Goal: Task Accomplishment & Management: Manage account settings

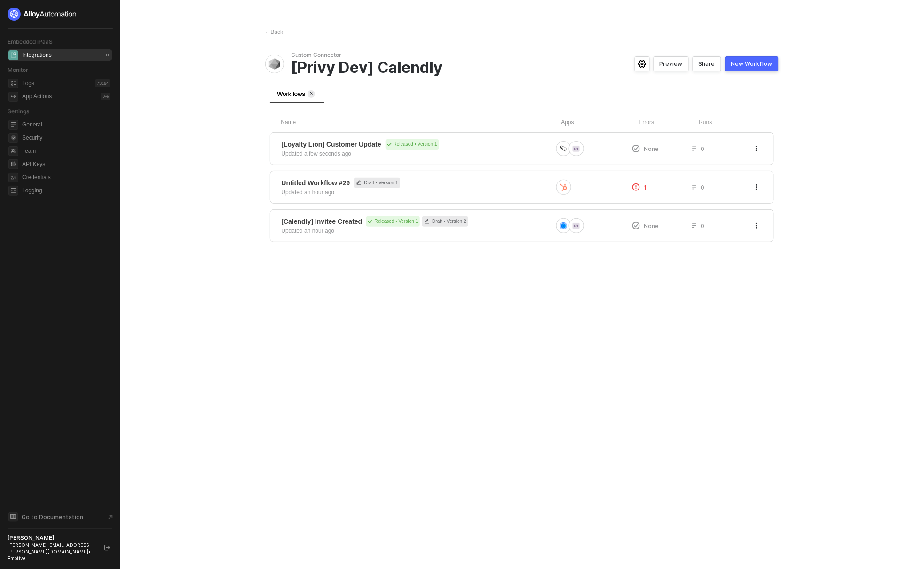
click at [399, 272] on div "← Back Custom Connector [Privy Dev] Calendly Preview Share New Workflow Workflo…" at bounding box center [522, 284] width 536 height 569
click at [754, 226] on icon "button" at bounding box center [757, 226] width 6 height 6
click at [720, 267] on div "Hide" at bounding box center [723, 263] width 58 height 9
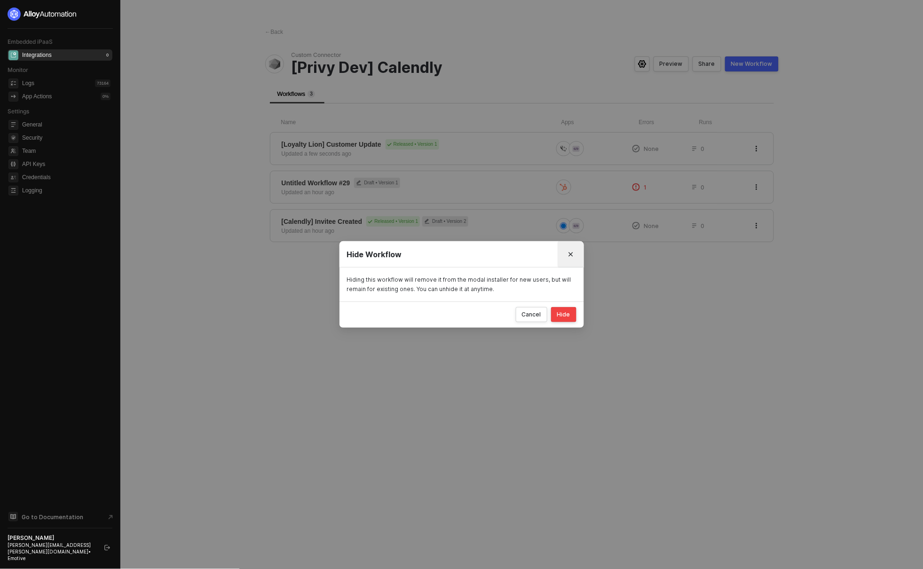
click at [570, 254] on icon "Close" at bounding box center [571, 255] width 4 height 4
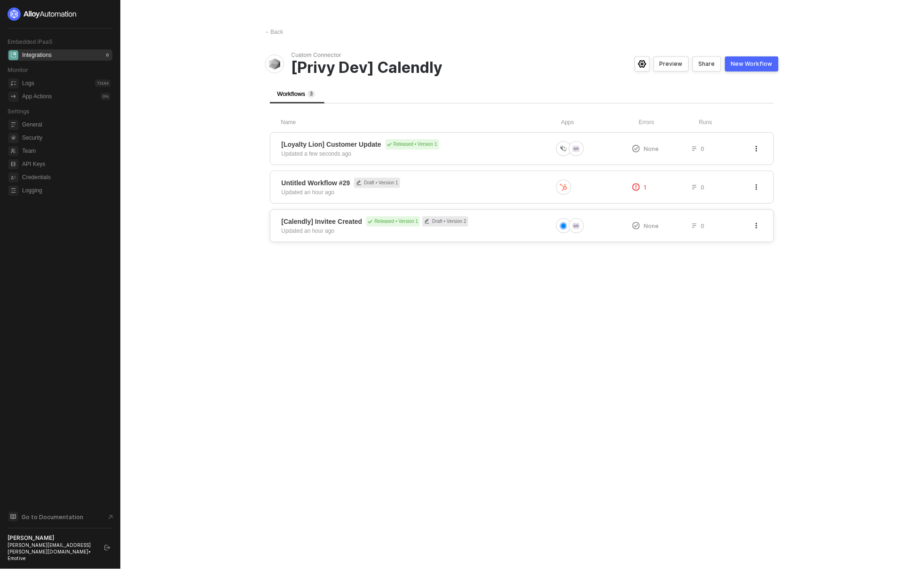
click at [756, 227] on icon "button" at bounding box center [757, 226] width 6 height 6
click at [725, 262] on div "Hide" at bounding box center [723, 263] width 58 height 9
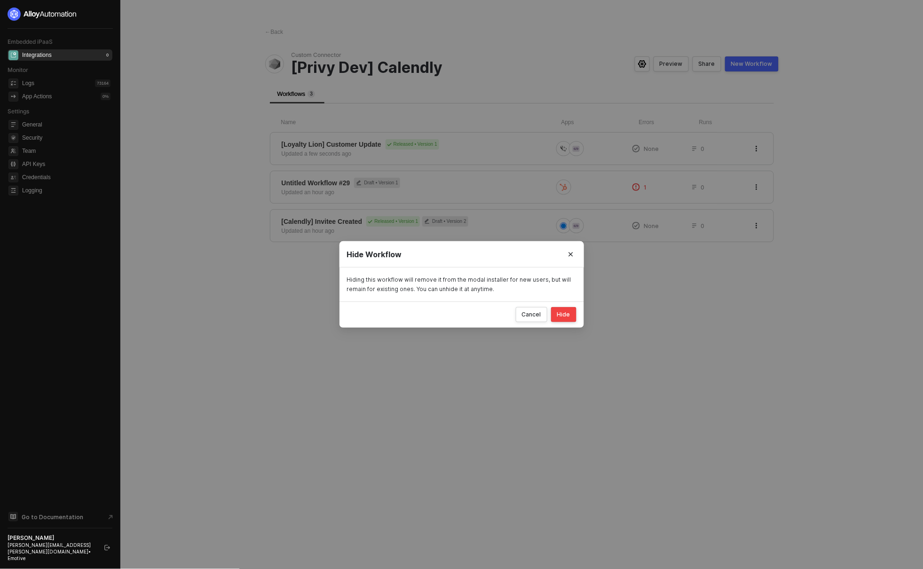
click at [565, 312] on div "Hide" at bounding box center [563, 315] width 13 height 8
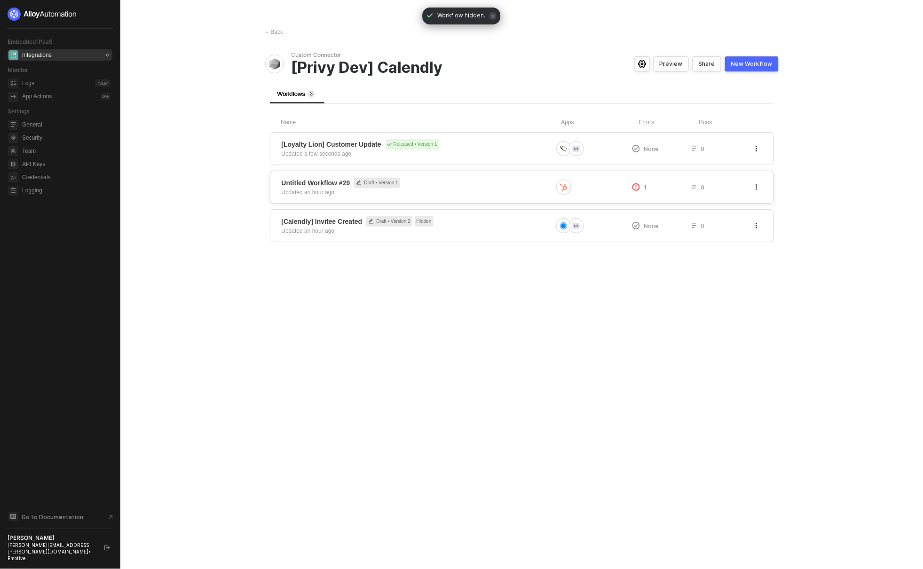
click at [756, 186] on icon "button" at bounding box center [756, 187] width 1 height 6
click at [722, 221] on div "Delete" at bounding box center [723, 224] width 58 height 9
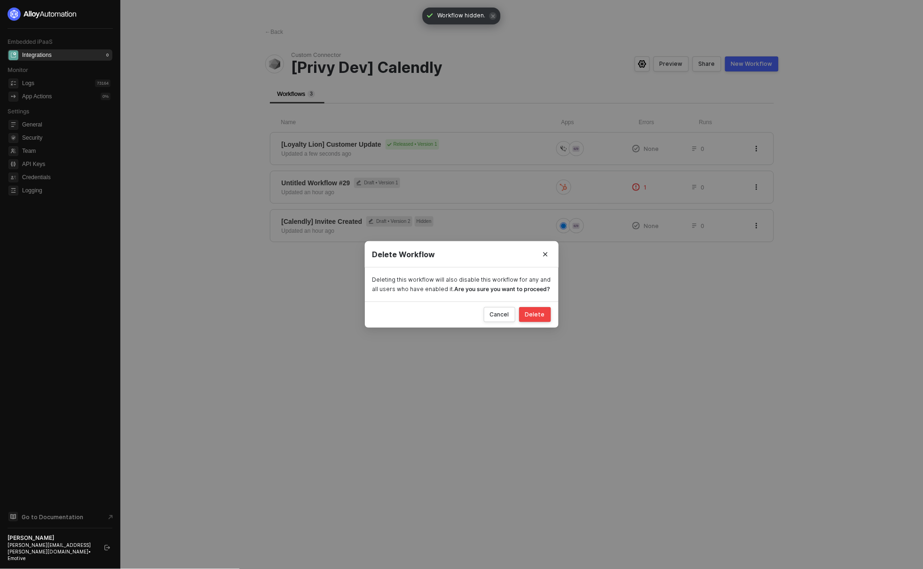
click at [544, 312] on div "Delete" at bounding box center [535, 315] width 20 height 8
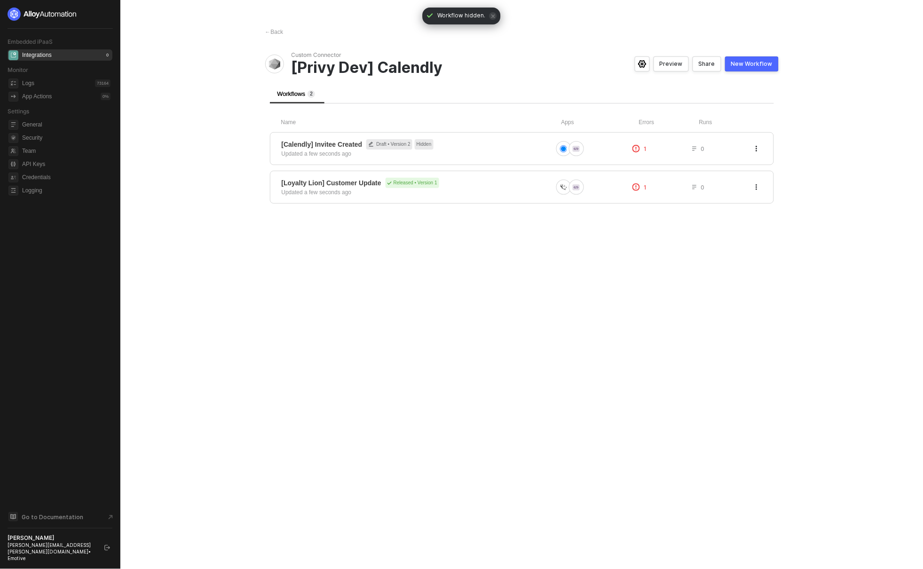
click at [503, 277] on div "← Back Custom Connector [Privy Dev] Calendly Preview Share New Workflow Workflo…" at bounding box center [522, 284] width 536 height 569
click at [488, 147] on span "[Calendly] Invitee Created Draft • Version 2 Hidden" at bounding box center [417, 144] width 271 height 10
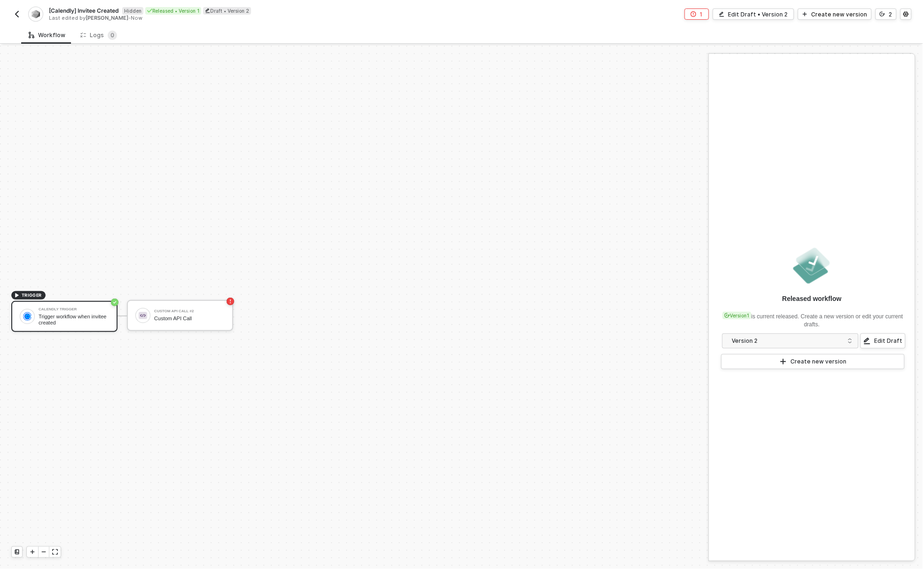
scroll to position [17, 0]
click at [16, 14] on img "button" at bounding box center [17, 14] width 8 height 8
